Goal: Communication & Community: Answer question/provide support

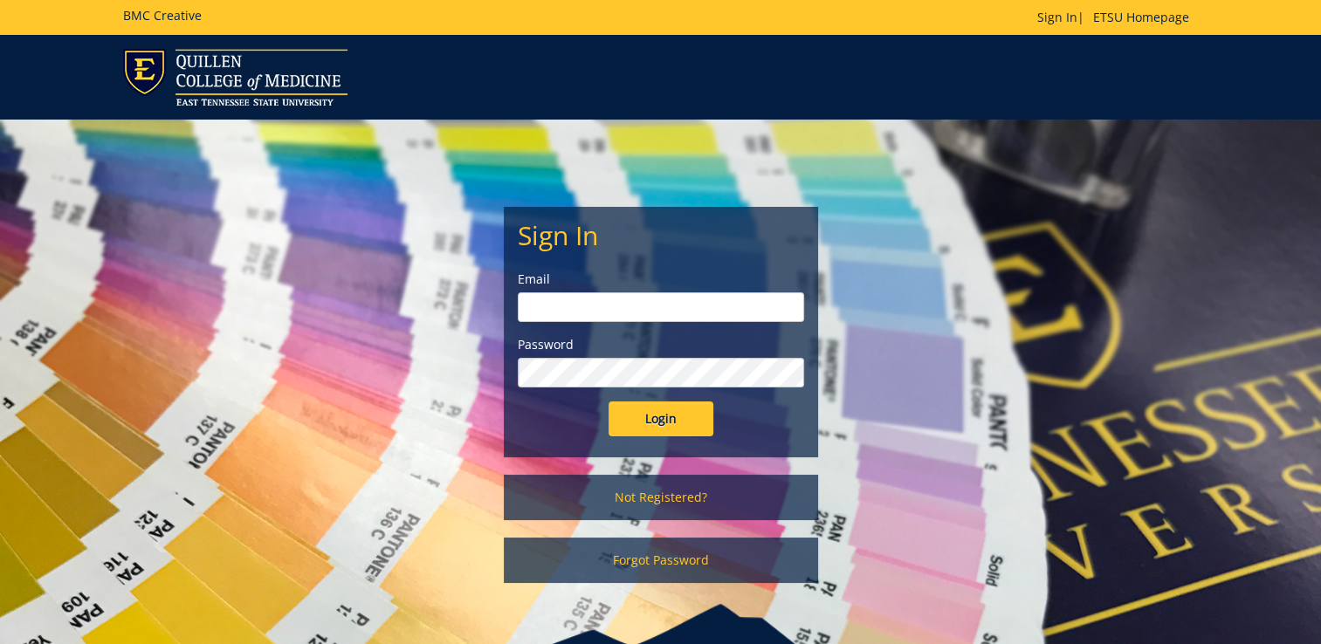
click at [701, 309] on input "email" at bounding box center [661, 307] width 286 height 30
type input "[EMAIL_ADDRESS][DOMAIN_NAME]"
click at [608, 402] on input "Login" at bounding box center [660, 419] width 105 height 35
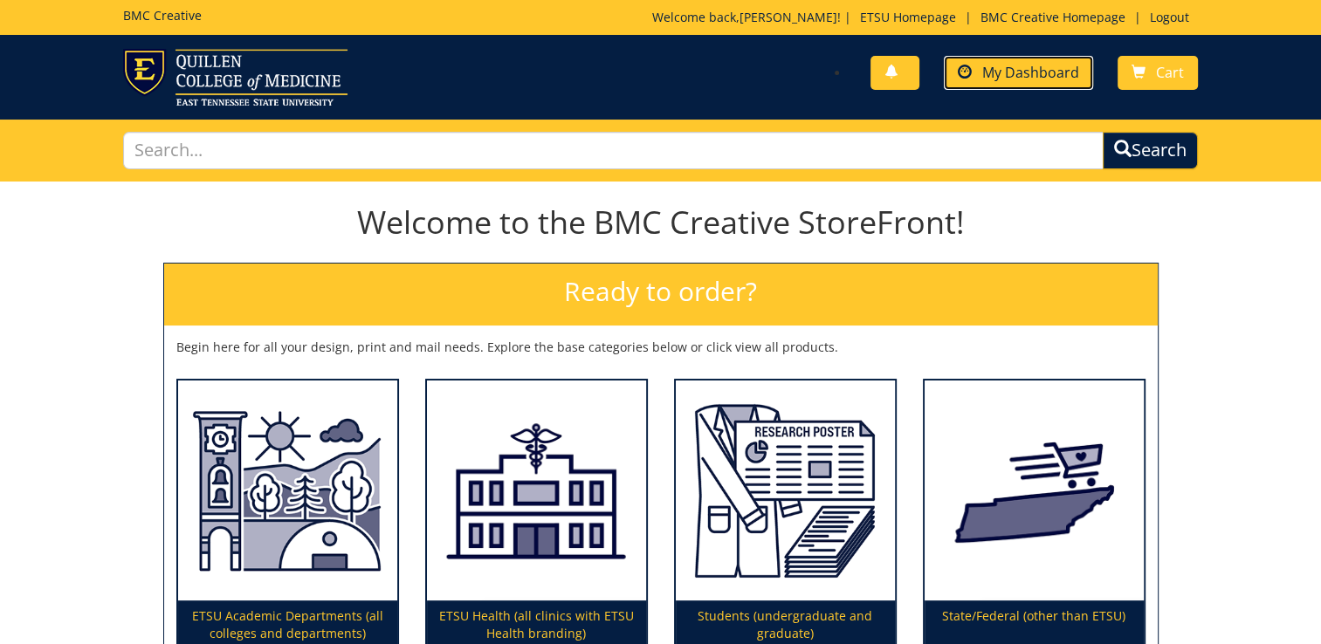
drag, startPoint x: 994, startPoint y: 84, endPoint x: 1012, endPoint y: 68, distance: 23.5
click at [1012, 68] on span "My Dashboard" at bounding box center [1030, 72] width 97 height 19
click at [1022, 75] on span "My Dashboard" at bounding box center [1030, 72] width 97 height 19
click at [1047, 69] on span "My Dashboard" at bounding box center [1030, 72] width 97 height 19
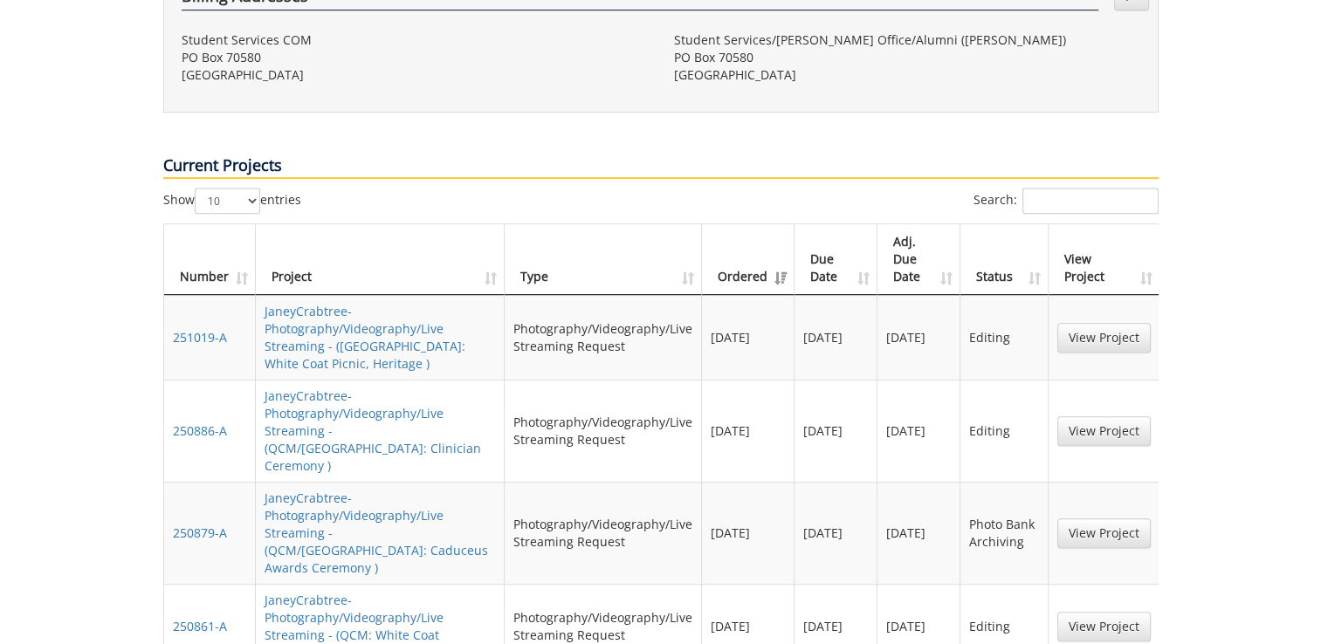
scroll to position [697, 0]
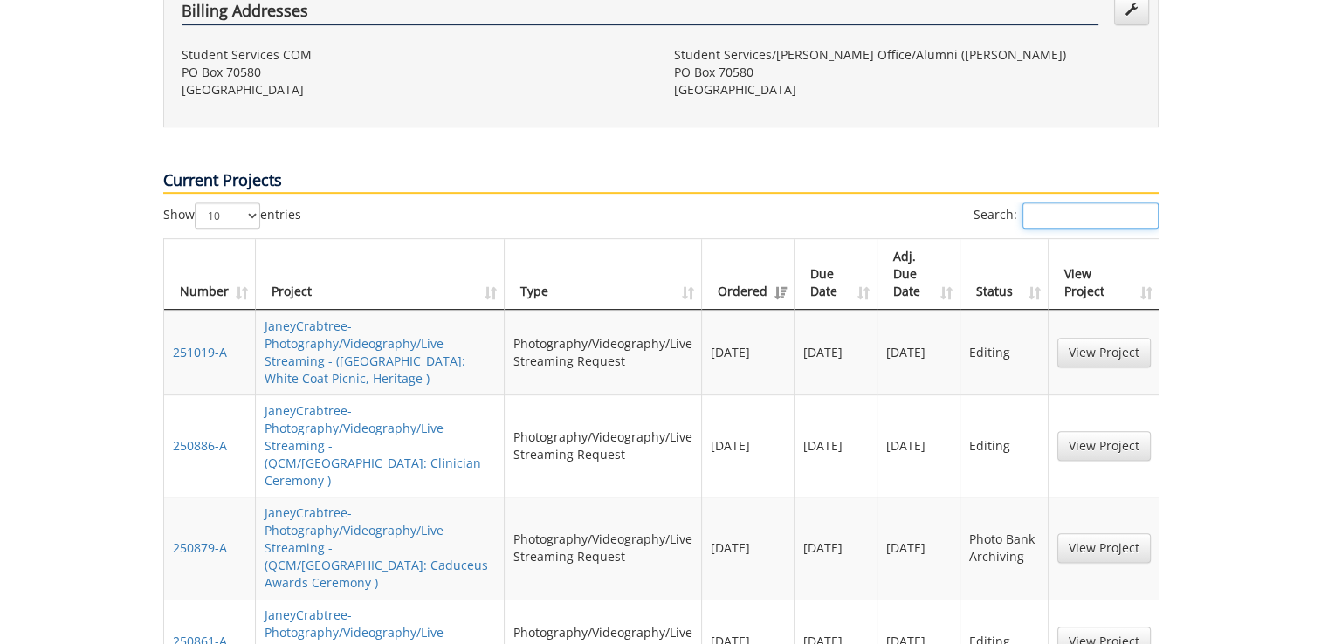
click at [1085, 203] on input "Search:" at bounding box center [1090, 216] width 136 height 26
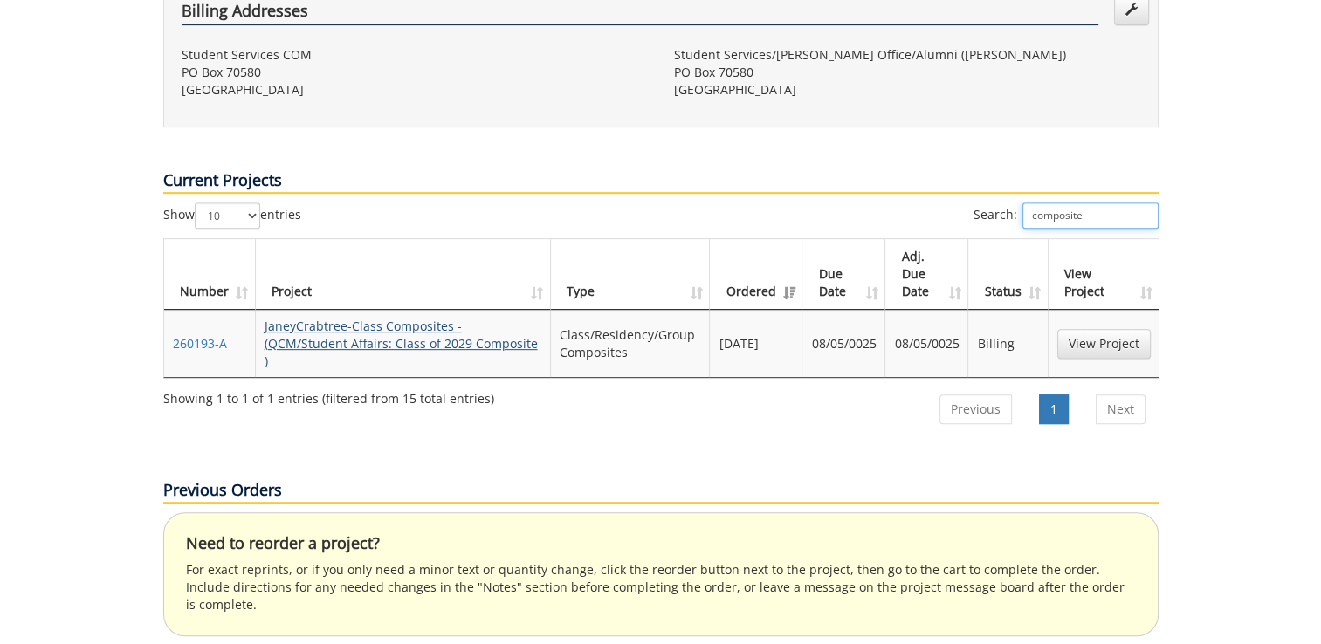
type input "composite"
click at [411, 318] on link "JaneyCrabtree-Class Composites - (QCM/Student Affairs: Class of 2029 Composite )" at bounding box center [400, 343] width 273 height 51
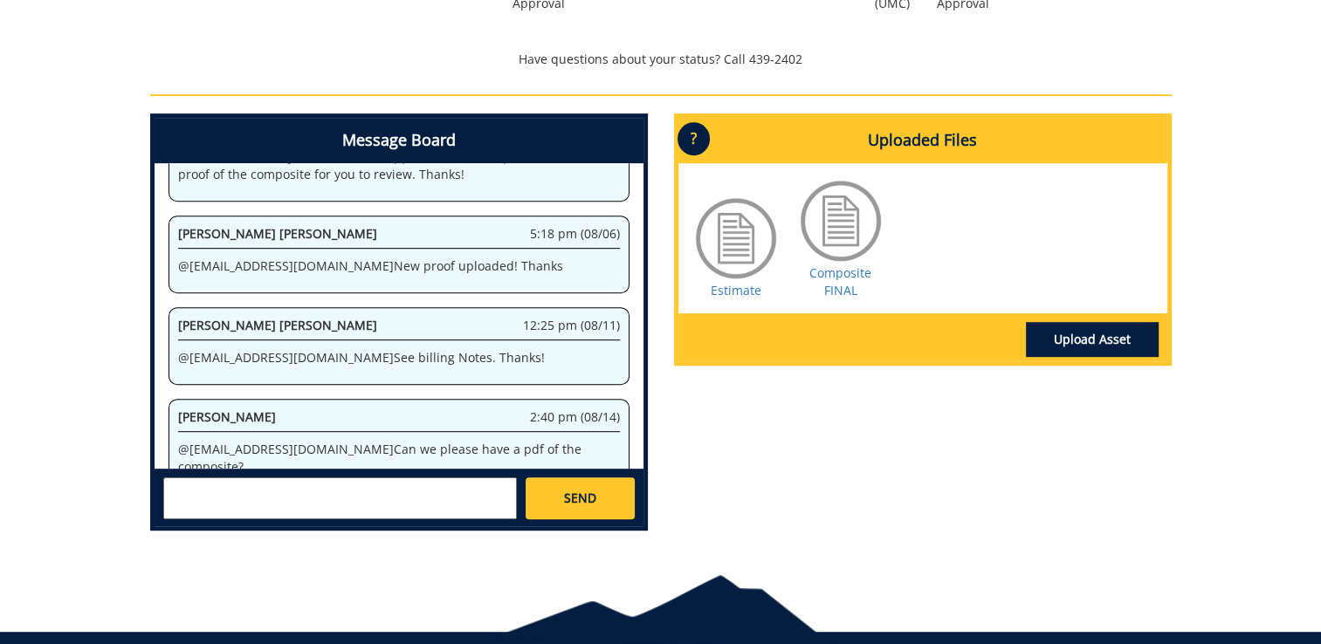
scroll to position [732, 0]
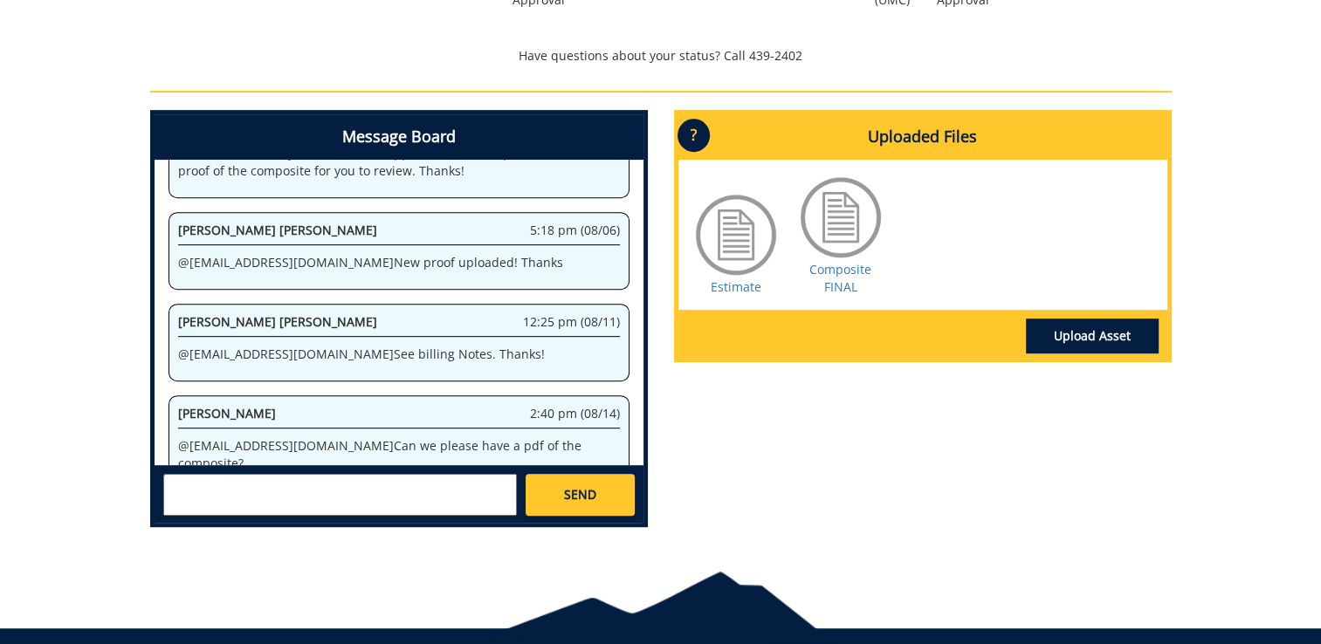
click at [406, 498] on textarea at bounding box center [340, 495] width 354 height 42
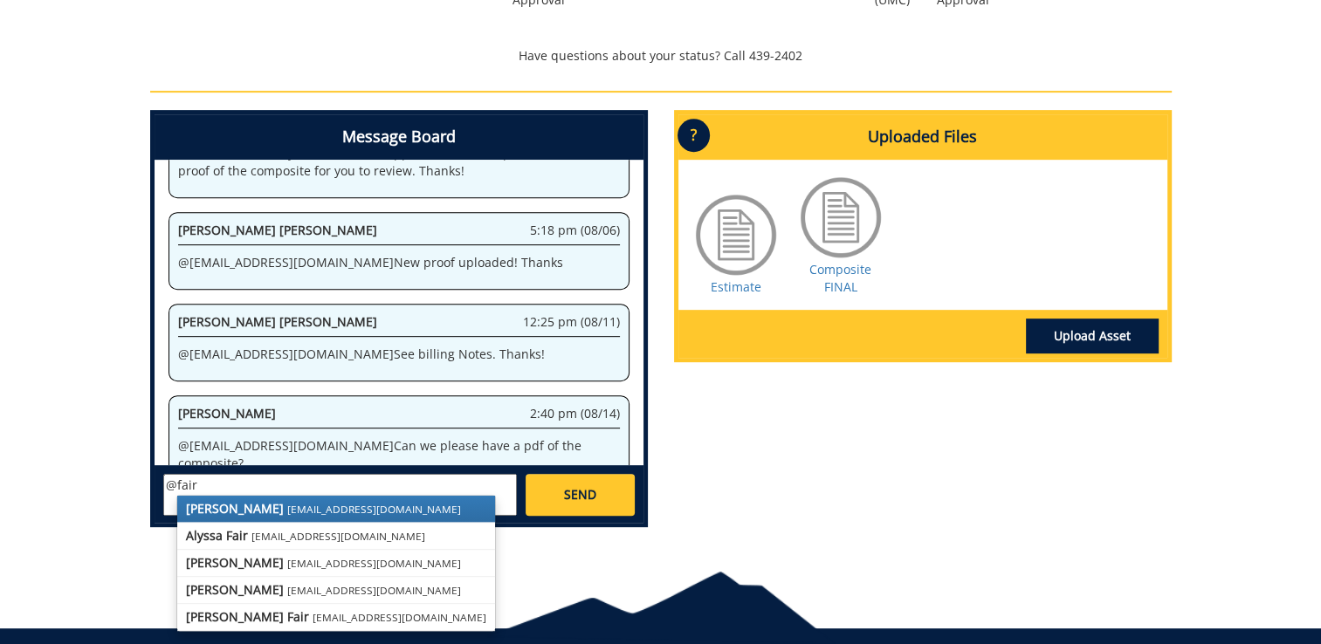
click at [287, 512] on small "[EMAIL_ADDRESS][DOMAIN_NAME]" at bounding box center [374, 509] width 174 height 14
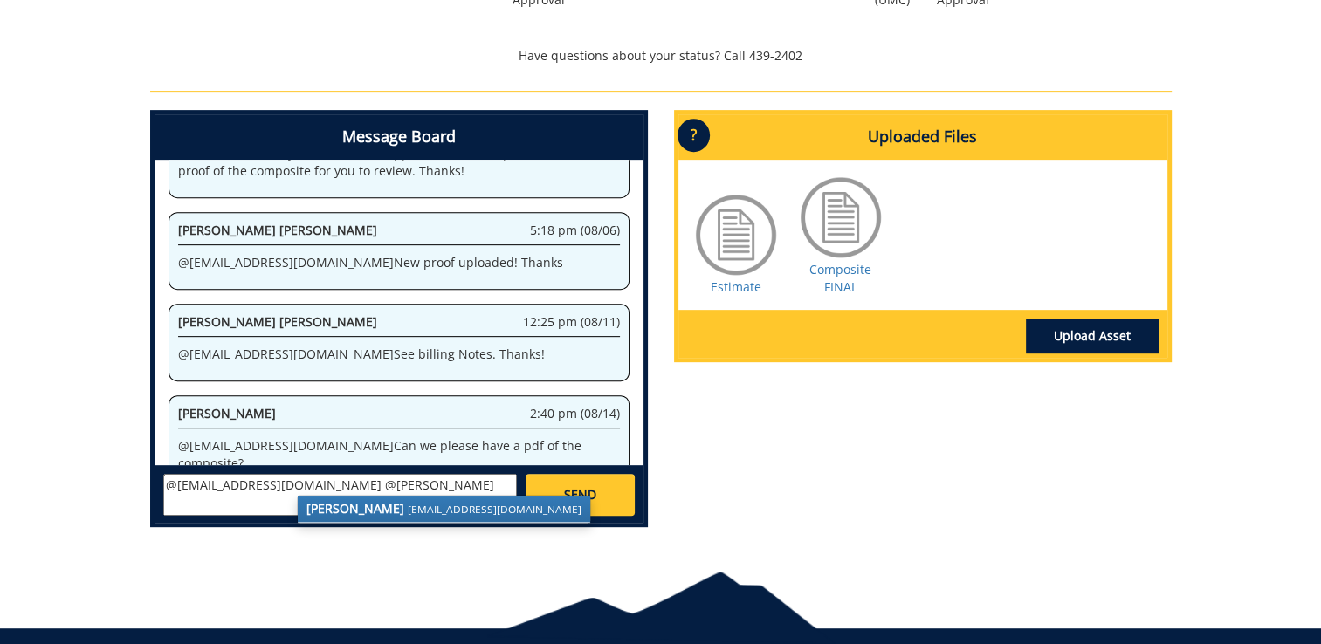
click at [346, 515] on strong "[PERSON_NAME]" at bounding box center [355, 508] width 98 height 17
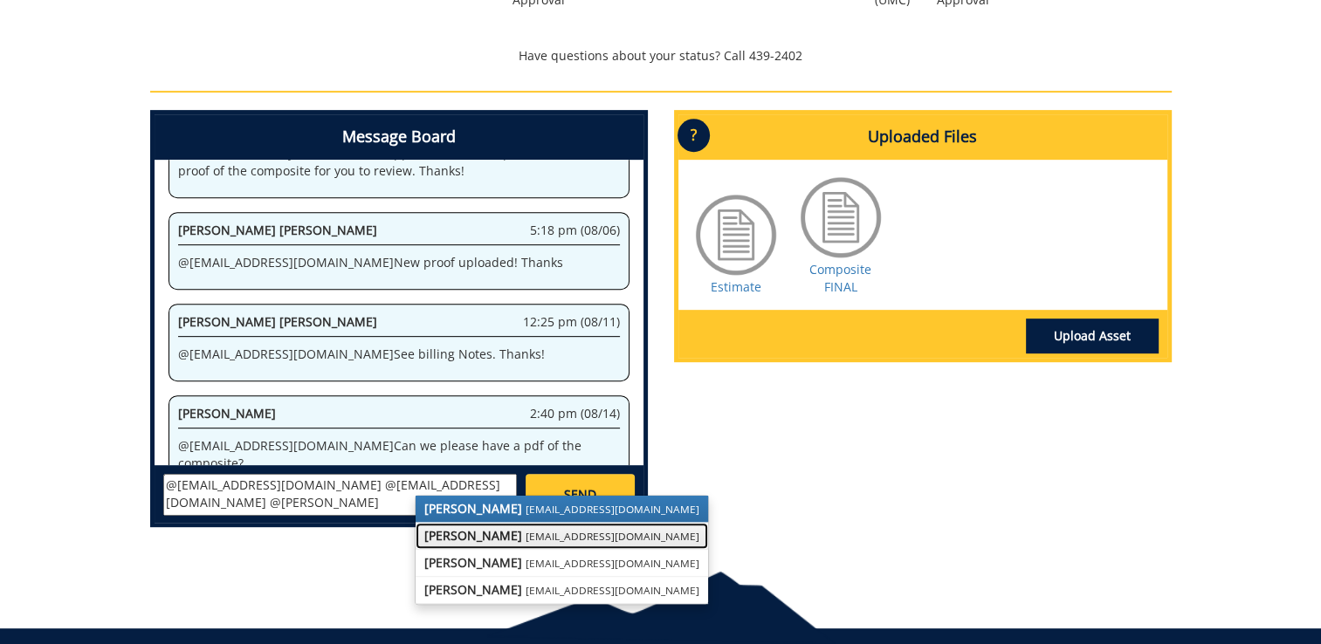
click at [437, 539] on strong "[PERSON_NAME]" at bounding box center [473, 535] width 98 height 17
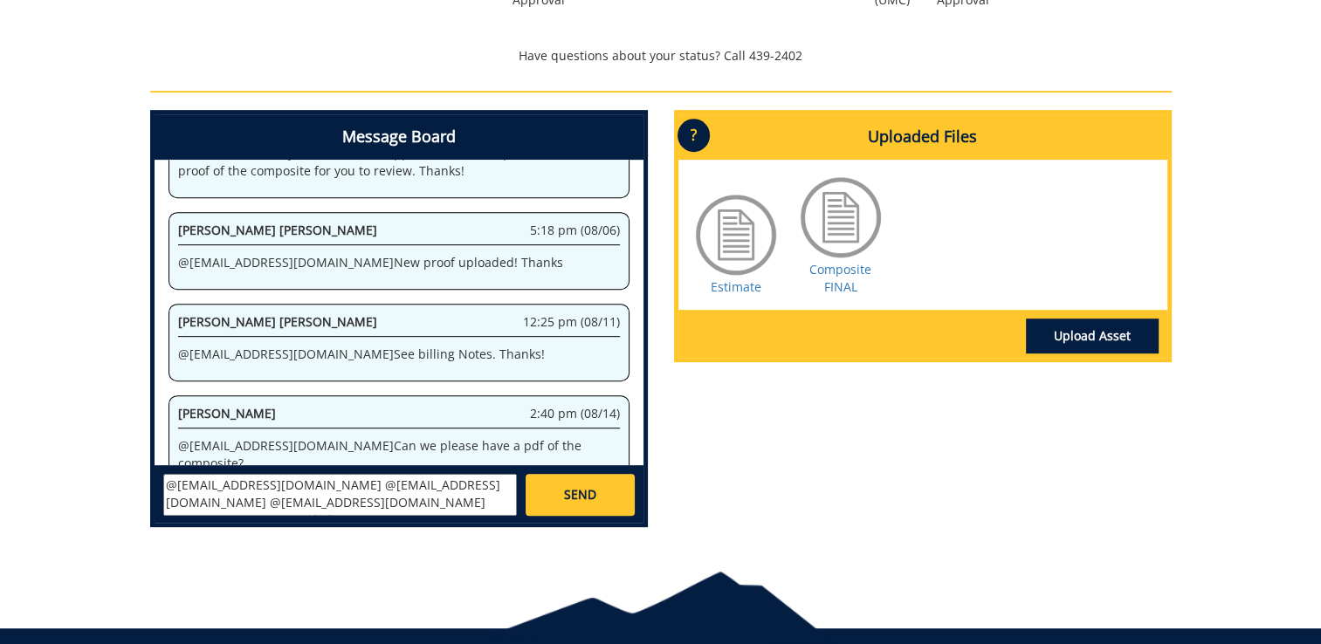
type textarea "@[EMAIL_ADDRESS][DOMAIN_NAME] @[EMAIL_ADDRESS][DOMAIN_NAME] @[EMAIL_ADDRESS][DO…"
click at [590, 491] on span "SEND" at bounding box center [580, 494] width 32 height 17
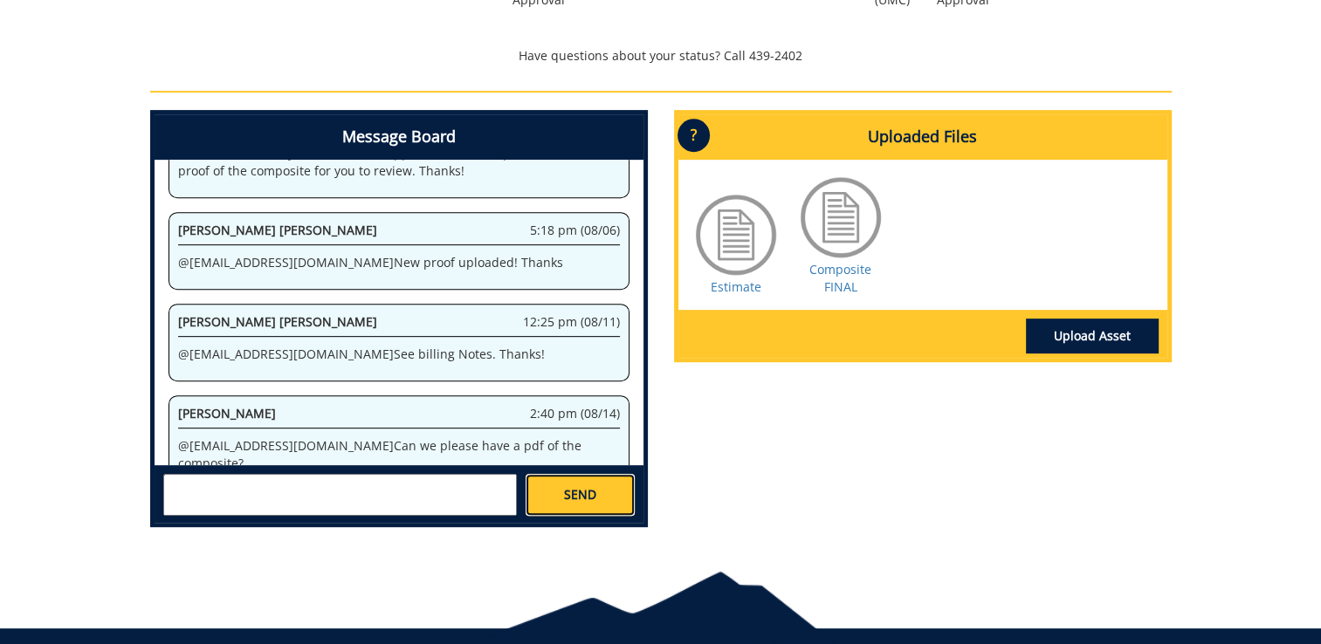
scroll to position [559, 0]
